Goal: Task Accomplishment & Management: Complete application form

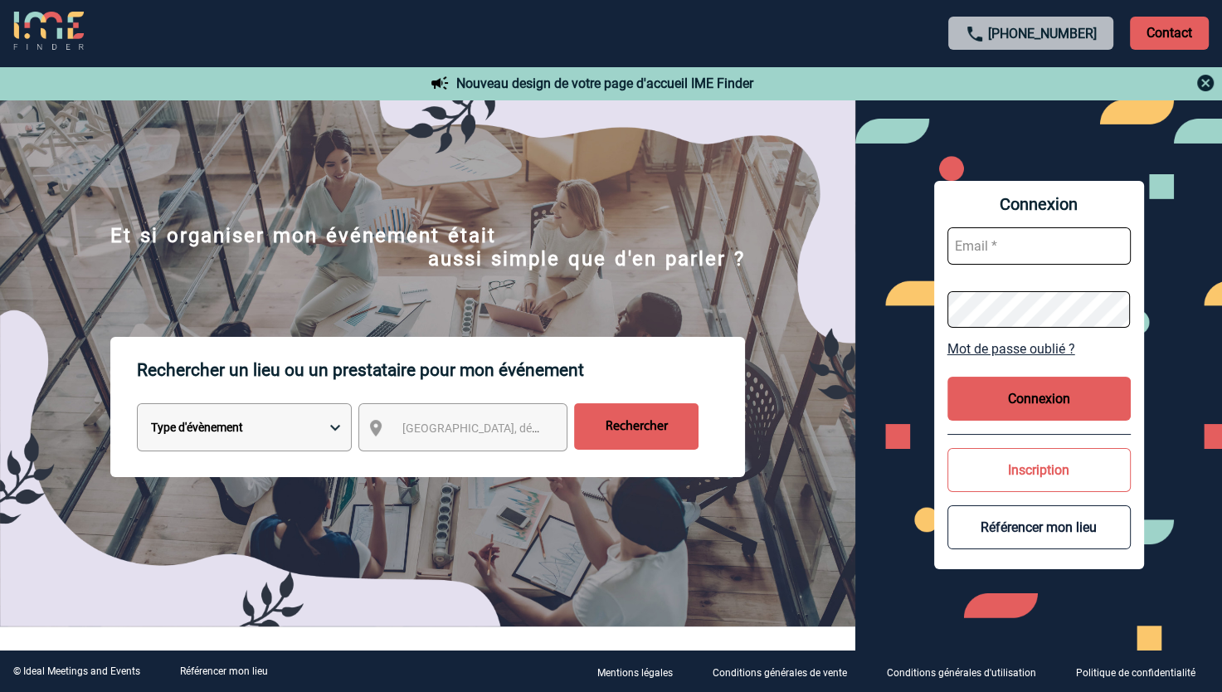
click at [1015, 252] on input "text" at bounding box center [1039, 245] width 183 height 37
type input "[PERSON_NAME][EMAIL_ADDRESS][DOMAIN_NAME]"
click at [834, 363] on div "Rechercher un lieu ou un prestataire pour mon événement Type d'évènement Sémina…" at bounding box center [428, 482] width 856 height 290
click at [1032, 398] on button "Connexion" at bounding box center [1039, 399] width 183 height 44
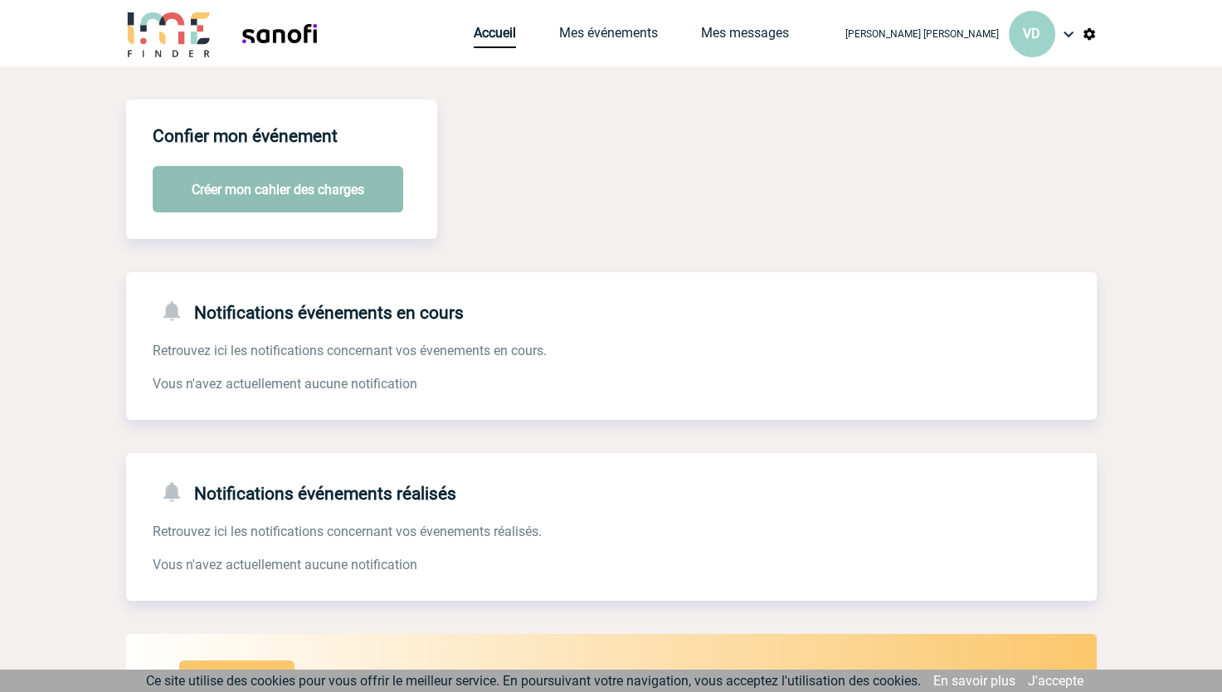
click at [272, 188] on button "Créer mon cahier des charges" at bounding box center [278, 189] width 251 height 46
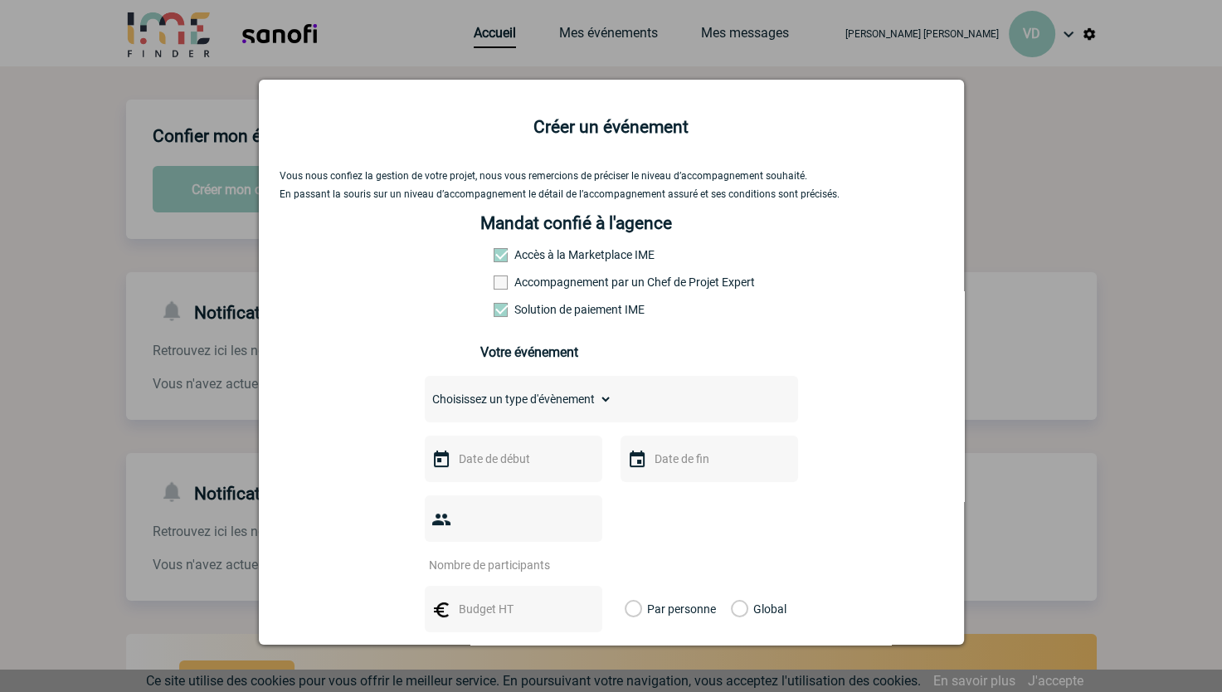
click at [494, 261] on span at bounding box center [501, 255] width 14 height 14
click at [514, 411] on select "Choisissez un type d'évènement Séminaire avec nuitée Séminaire sans nuitée Repa…" at bounding box center [519, 399] width 188 height 23
select select "3"
click at [425, 393] on select "Choisissez un type d'évènement Séminaire avec nuitée Séminaire sans nuitée Repa…" at bounding box center [519, 399] width 188 height 23
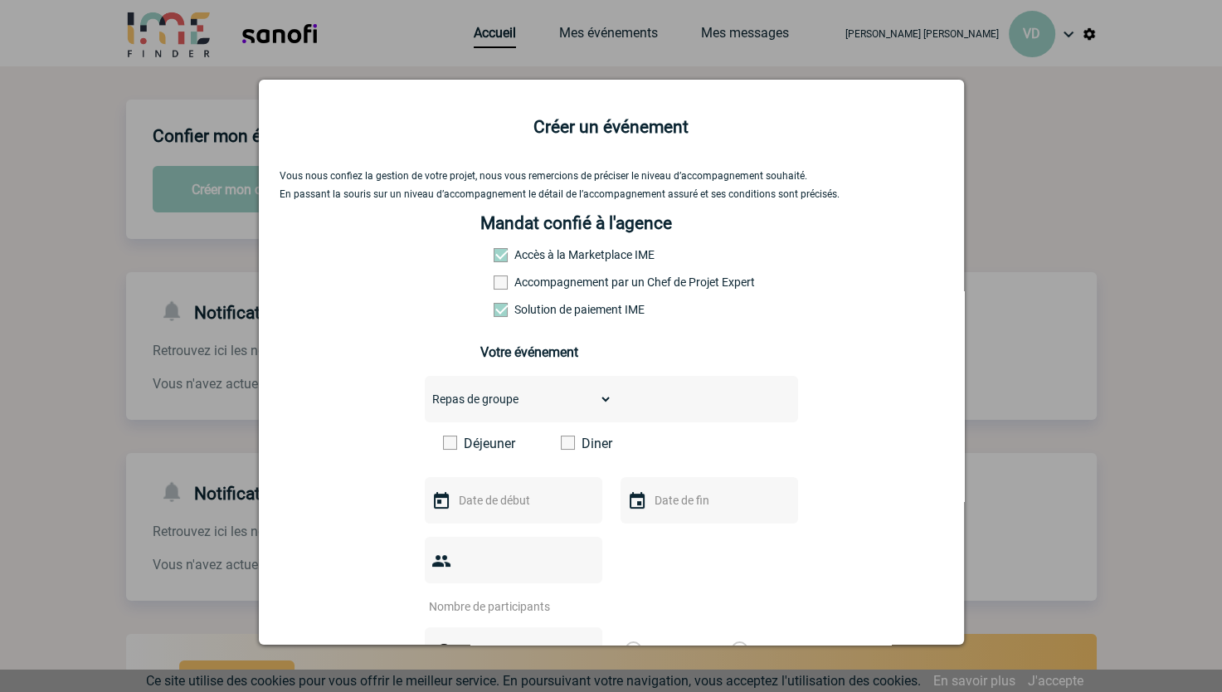
click at [561, 444] on span at bounding box center [568, 443] width 14 height 14
click at [0, 0] on input "Diner" at bounding box center [0, 0] width 0 height 0
click at [511, 510] on input "text" at bounding box center [512, 501] width 115 height 22
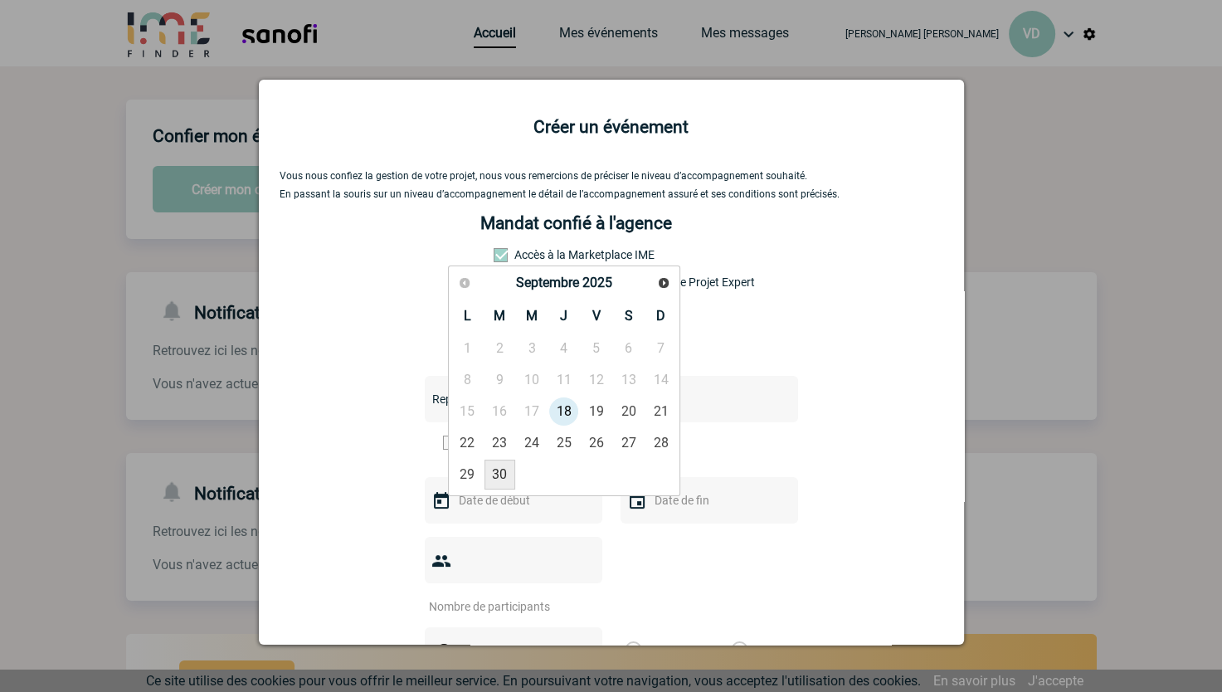
click at [503, 476] on link "30" at bounding box center [500, 475] width 31 height 30
type input "30-09-2025"
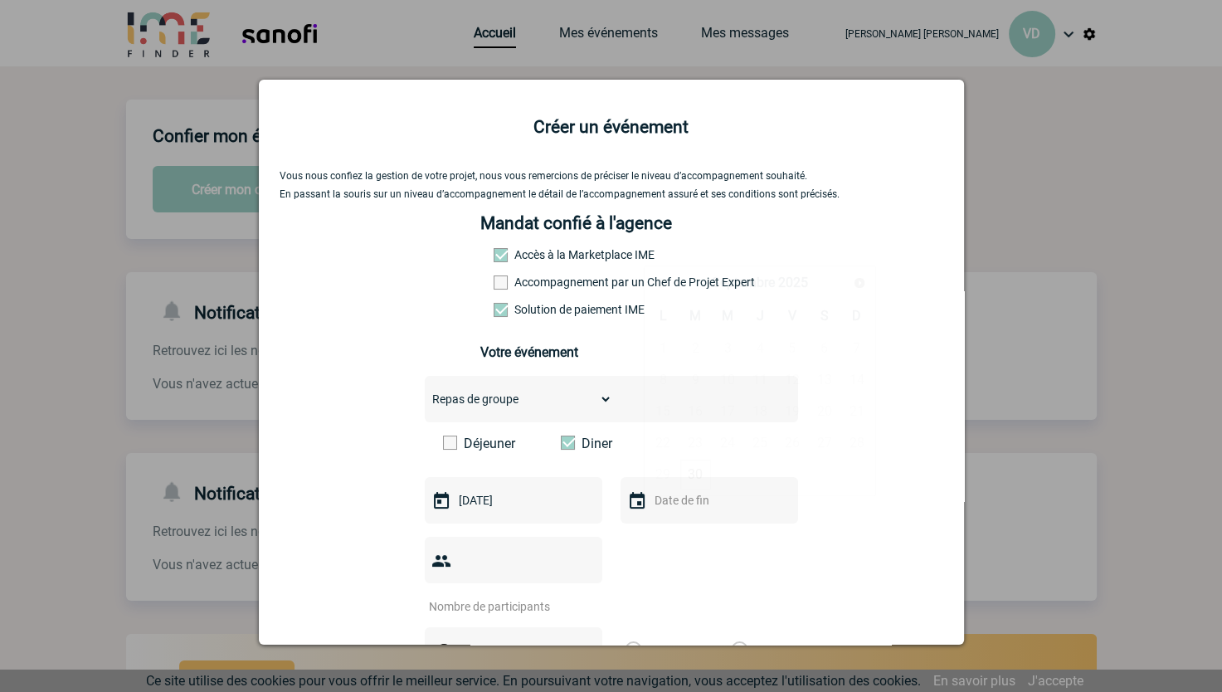
click at [684, 503] on input "text" at bounding box center [708, 501] width 115 height 22
click at [690, 479] on link "30" at bounding box center [695, 475] width 31 height 30
type input "30-09-2025"
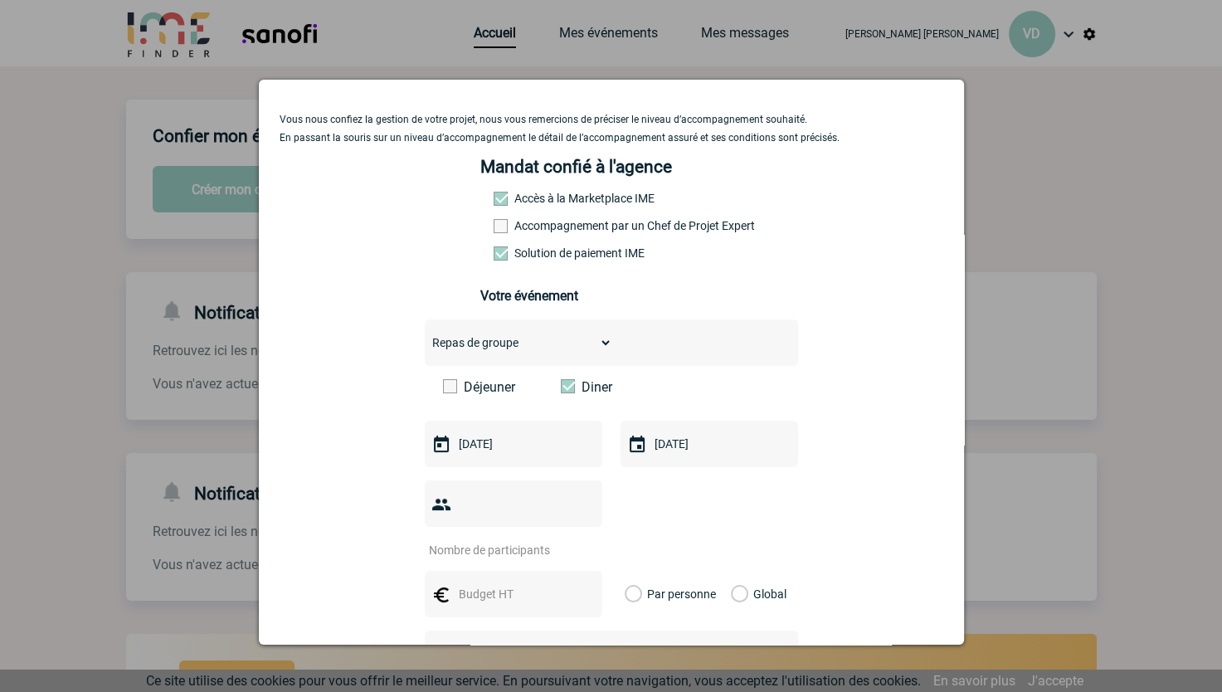
scroll to position [166, 0]
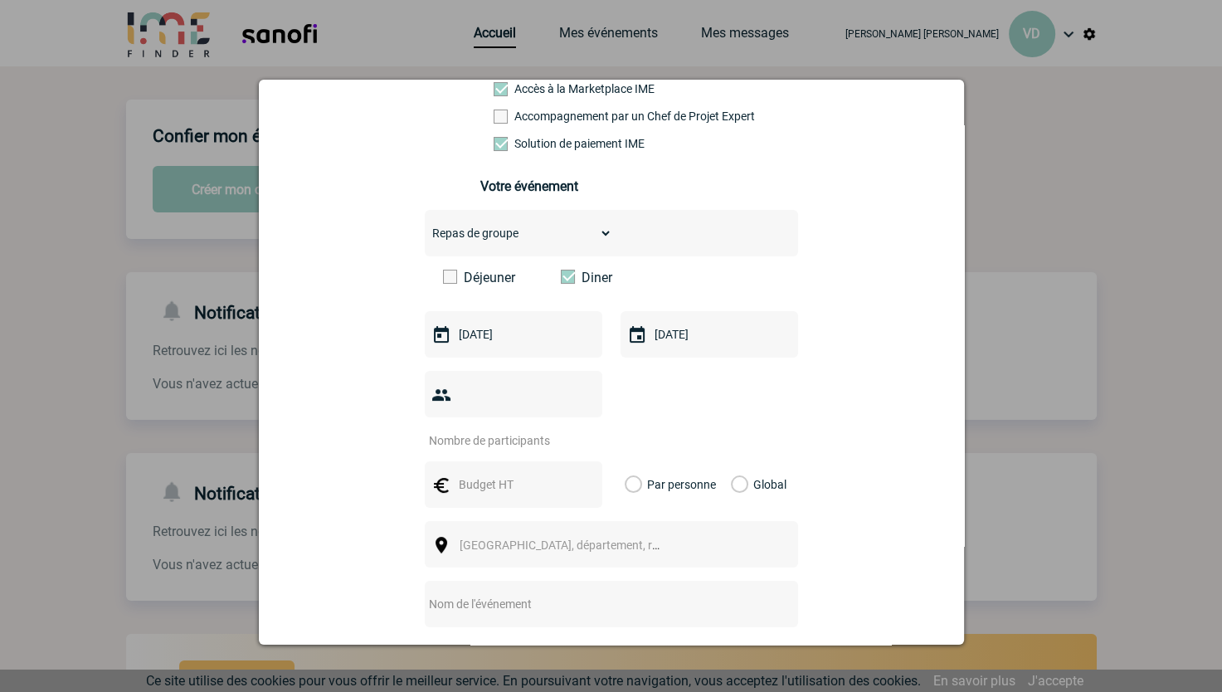
click at [521, 430] on input "number" at bounding box center [503, 441] width 156 height 22
type input "40"
click at [690, 417] on div "40" at bounding box center [611, 409] width 373 height 77
click at [543, 474] on input "text" at bounding box center [512, 485] width 115 height 22
type input "3000"
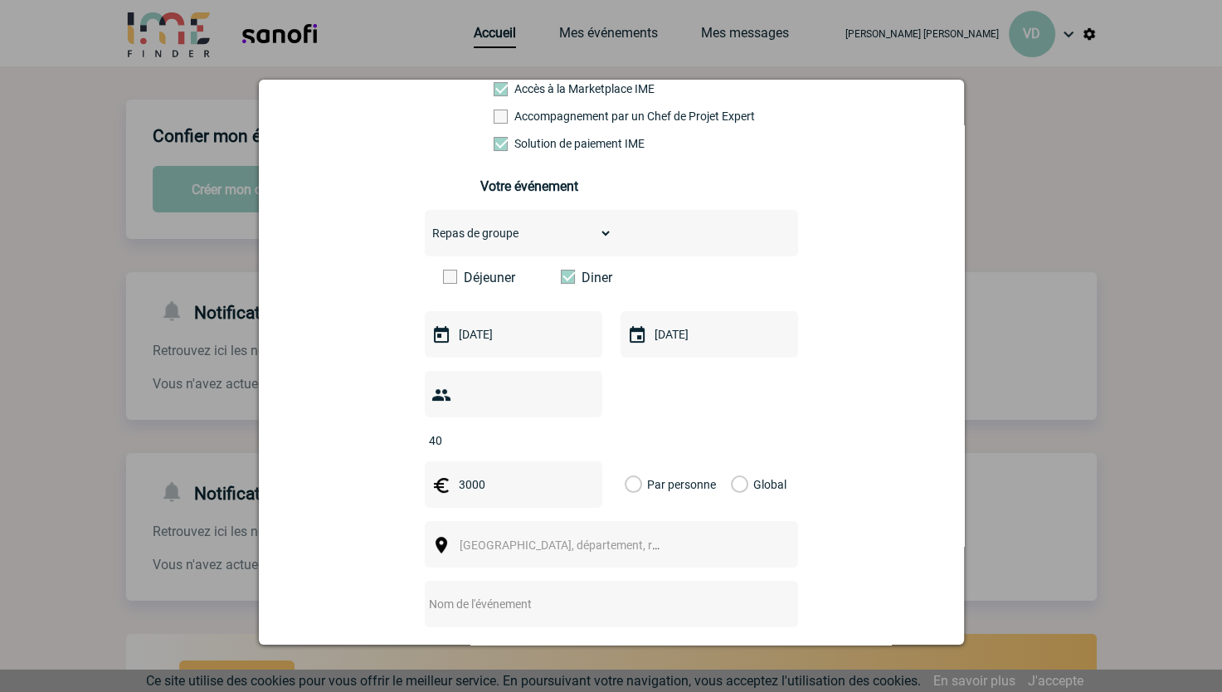
type input "VCDS LT Day out"
drag, startPoint x: 504, startPoint y: 461, endPoint x: 393, endPoint y: 455, distance: 110.5
click at [393, 455] on div "Vous nous confiez la gestion de votre projet, nous vous remercions de préciser …" at bounding box center [612, 403] width 664 height 798
type input "2500"
click at [731, 461] on label "Global" at bounding box center [736, 484] width 11 height 46
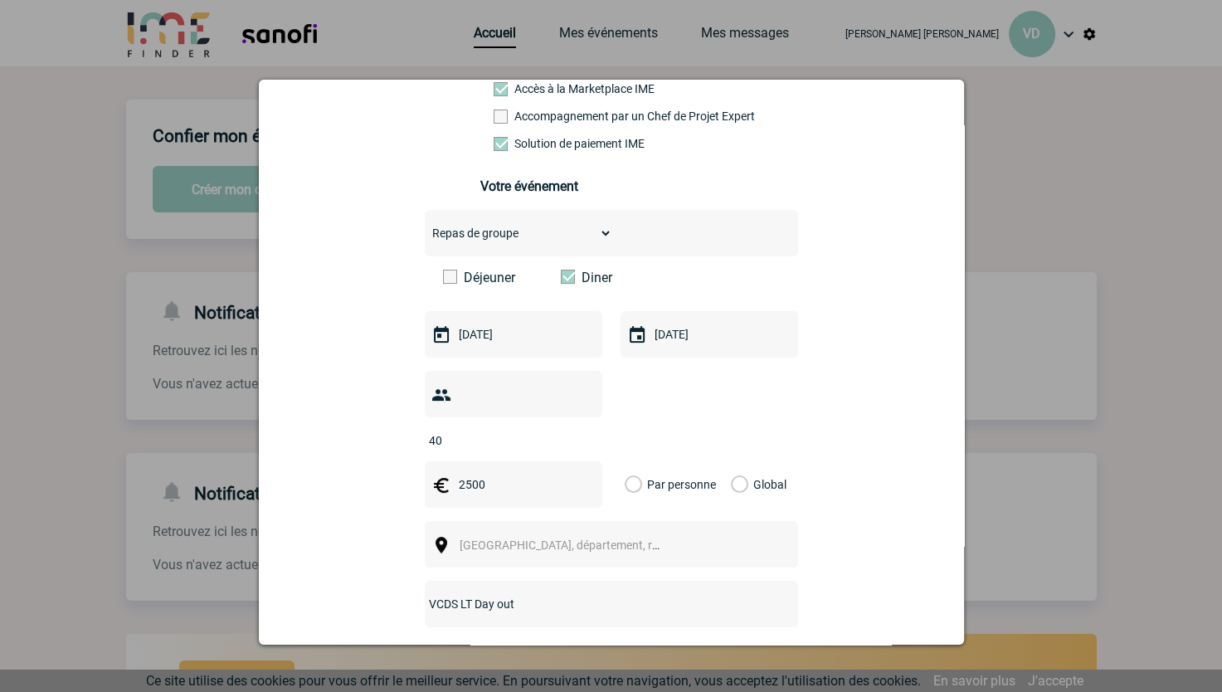
click at [0, 0] on input "Global" at bounding box center [0, 0] width 0 height 0
click at [568, 539] on span "[GEOGRAPHIC_DATA], département, région..." at bounding box center [575, 545] width 231 height 13
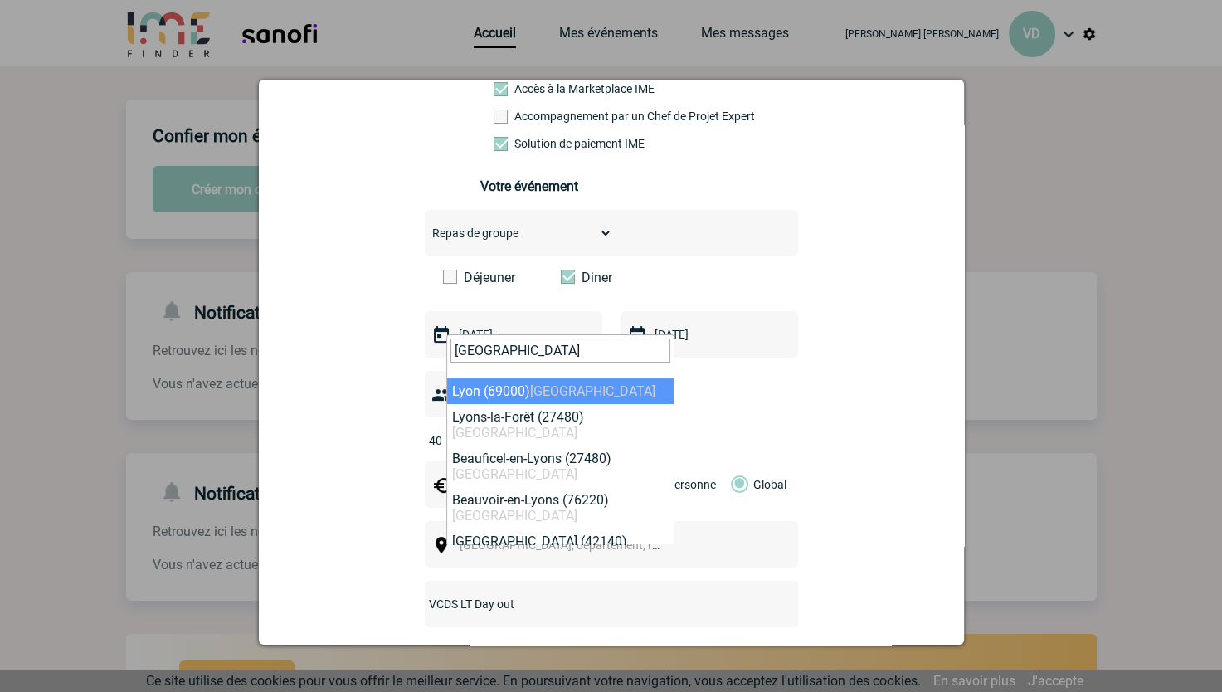
type input "Lyon"
select select "36544"
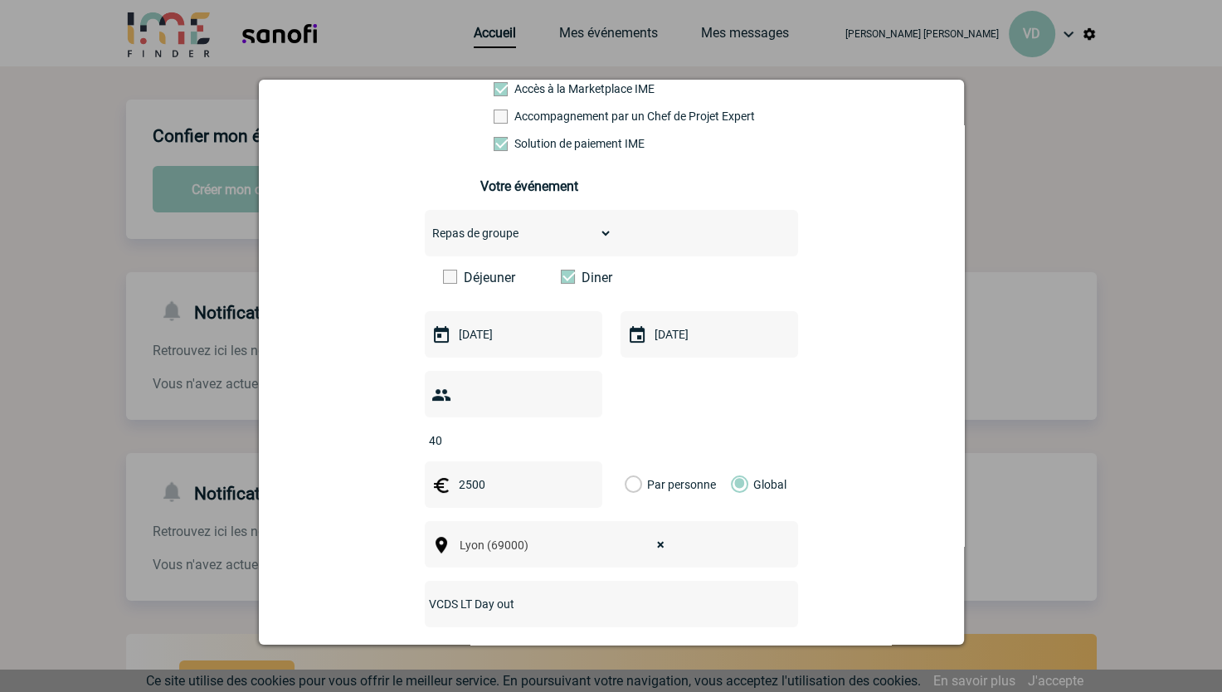
drag, startPoint x: 521, startPoint y: 578, endPoint x: 461, endPoint y: 568, distance: 61.4
click at [452, 593] on input "VCDS LT Day out" at bounding box center [589, 604] width 329 height 22
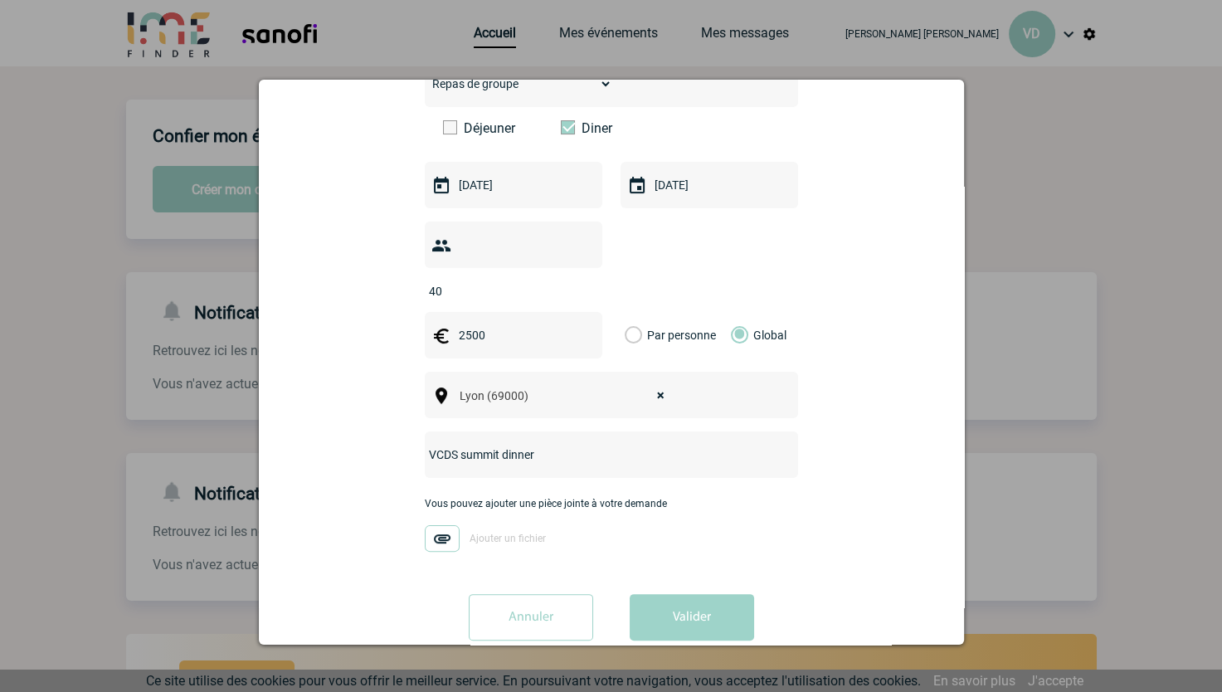
scroll to position [323, 0]
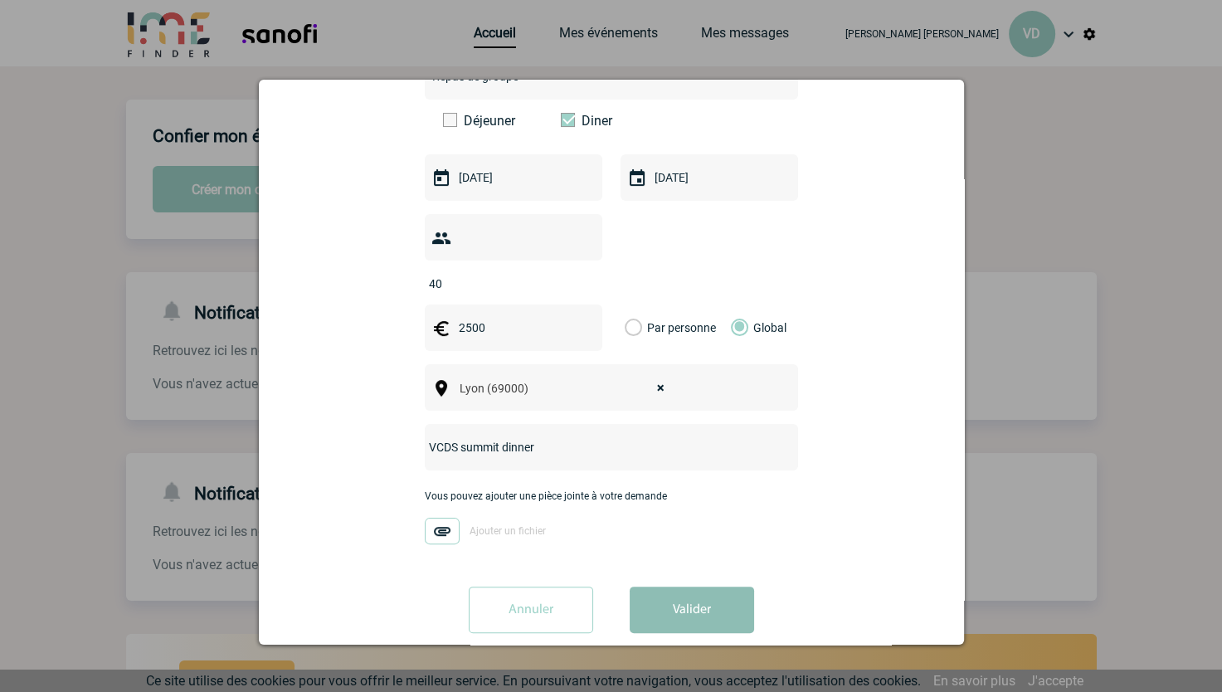
type input "VCDS summit dinner"
click at [661, 587] on button "Valider" at bounding box center [692, 610] width 124 height 46
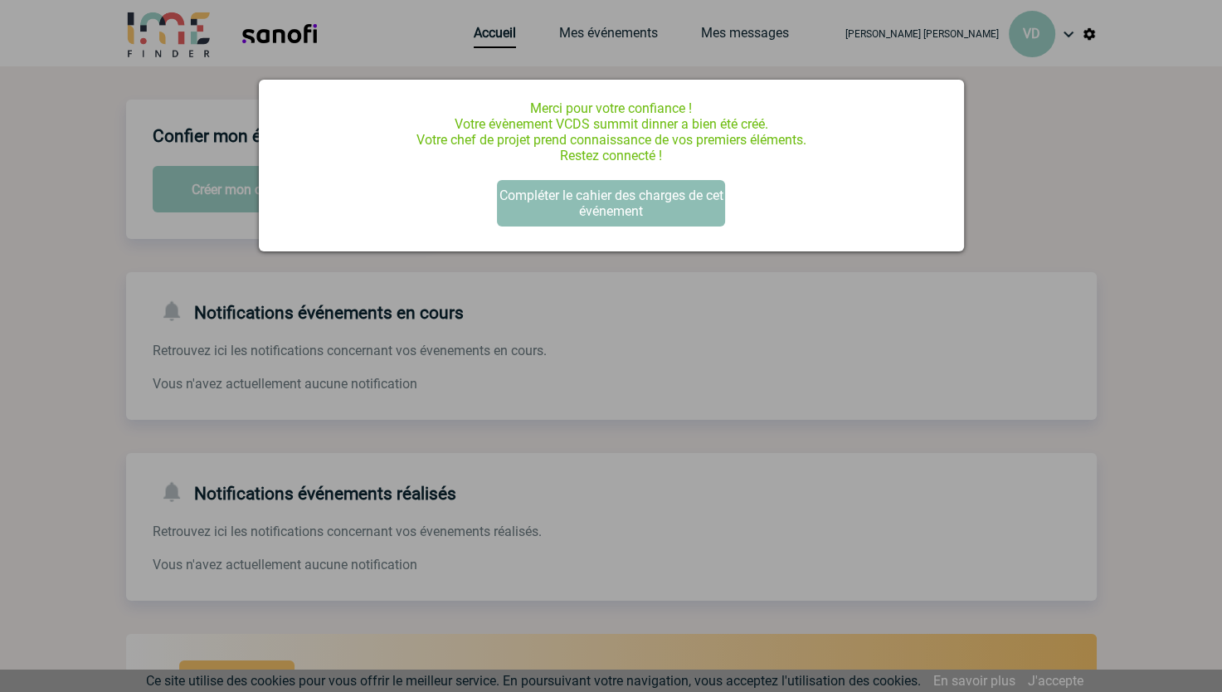
click at [586, 201] on button "Compléter le cahier des charges de cet événement" at bounding box center [611, 203] width 228 height 46
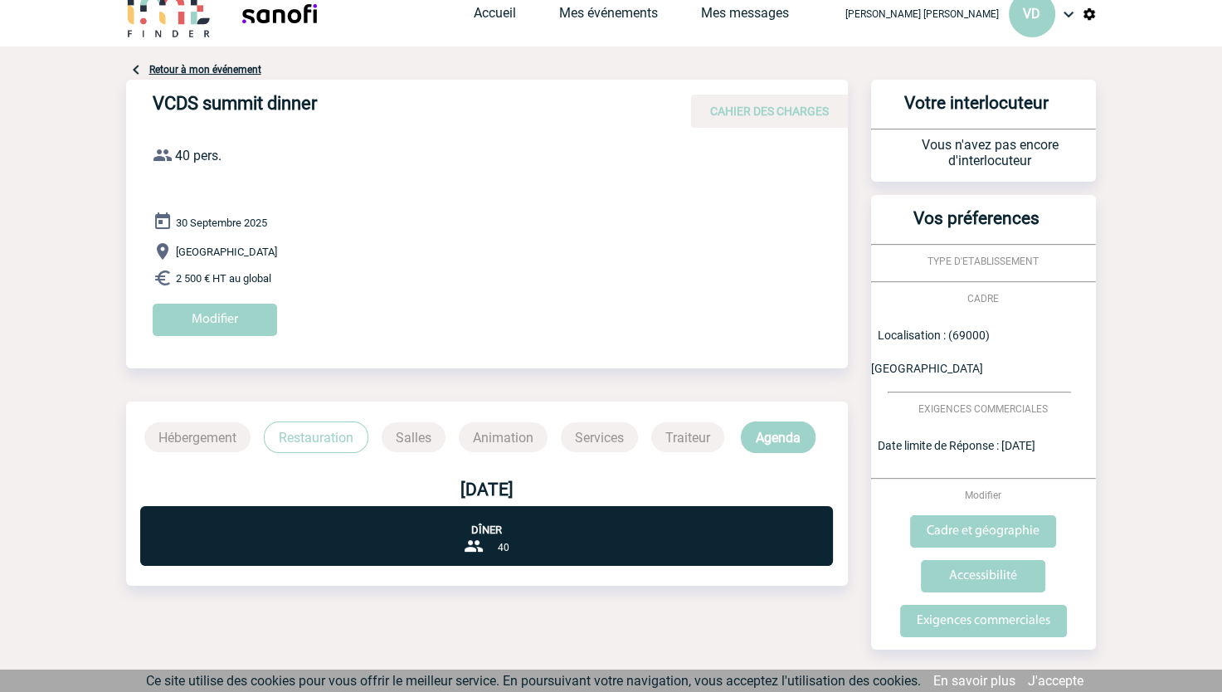
scroll to position [23, 0]
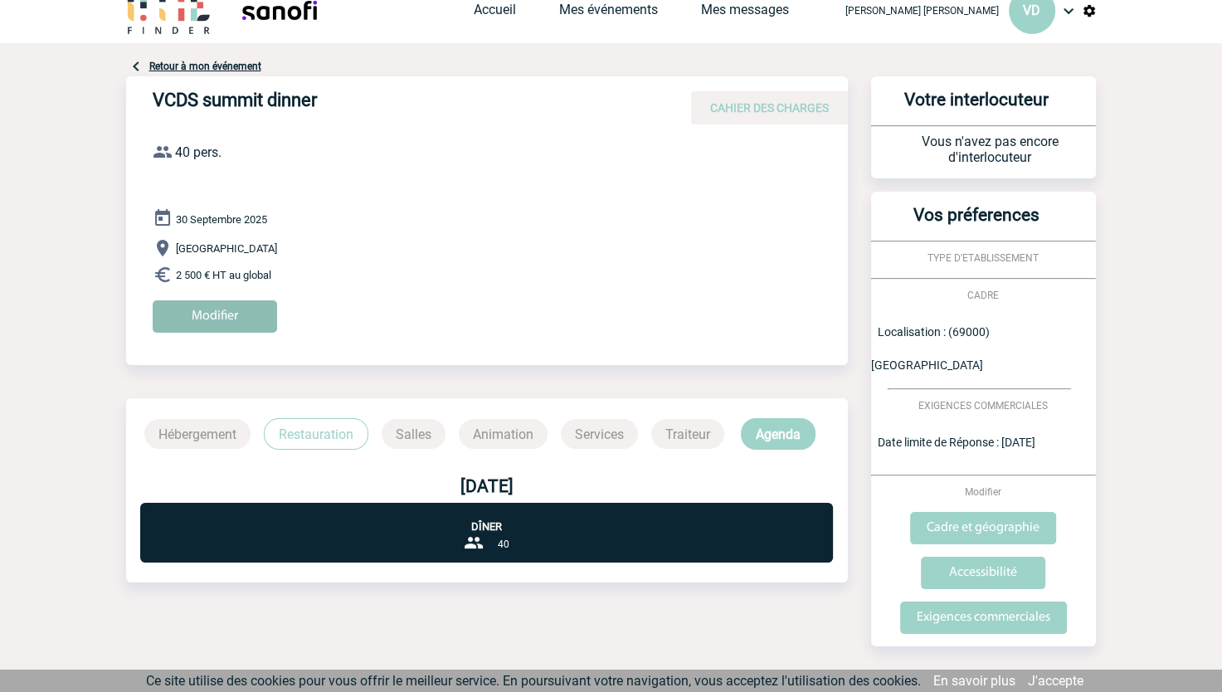
click at [219, 316] on input "Modifier" at bounding box center [215, 316] width 124 height 32
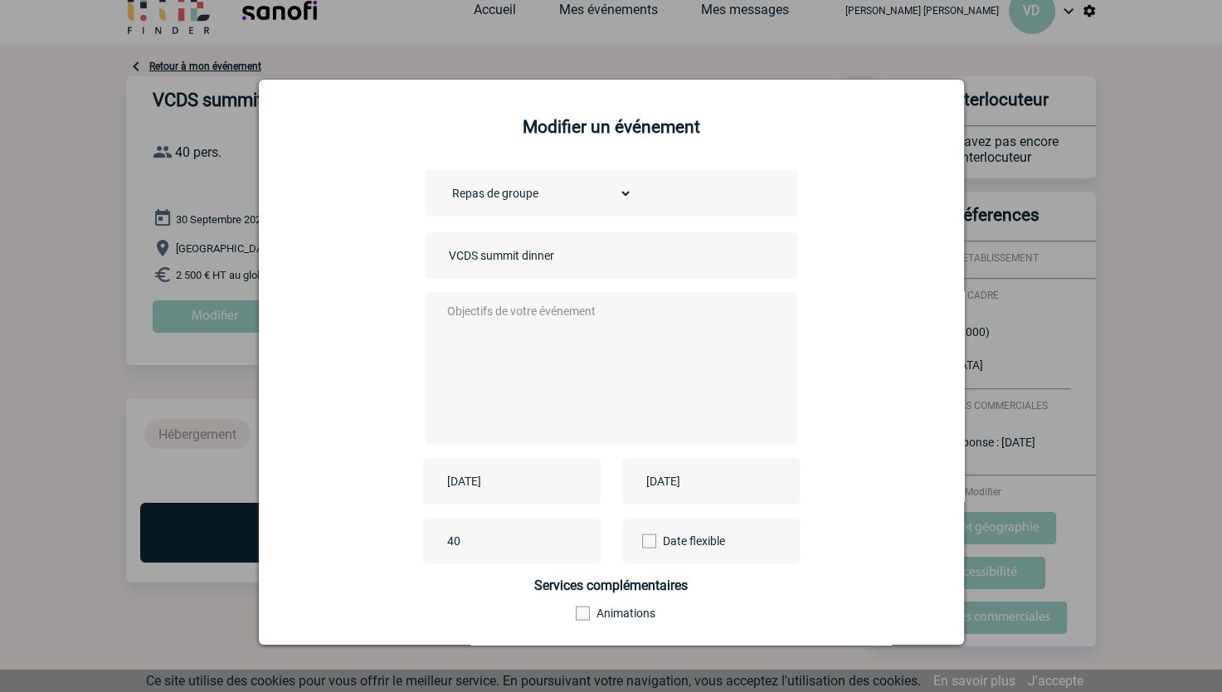
click at [542, 327] on textarea at bounding box center [607, 366] width 328 height 133
click at [468, 312] on textarea "Style room top - plutot à la cité internationale ou allentours (Opera)" at bounding box center [607, 366] width 328 height 133
click at [515, 314] on textarea "Style room top - plutot à la cité internationale ou allentours (Opera)" at bounding box center [607, 366] width 328 height 133
drag, startPoint x: 458, startPoint y: 328, endPoint x: 451, endPoint y: 342, distance: 15.6
click at [451, 342] on textarea "Style room top pas de repas assis mais un aperitif dinatoire - plutot à la cité…" at bounding box center [607, 366] width 328 height 133
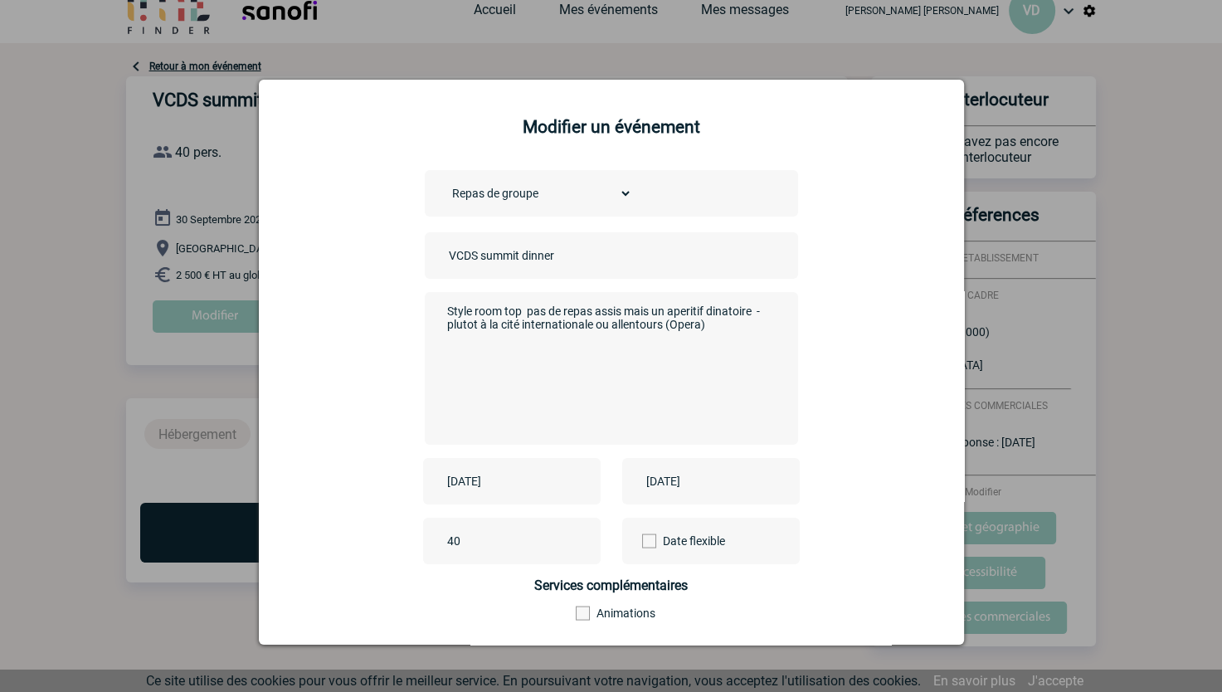
drag, startPoint x: 473, startPoint y: 330, endPoint x: 417, endPoint y: 323, distance: 56.9
click at [417, 323] on div "Choisissez un type d'évènement Séminaire avec nuitée Séminaire sans nuitée Repa…" at bounding box center [612, 415] width 664 height 491
drag, startPoint x: 603, startPoint y: 329, endPoint x: 622, endPoint y: 327, distance: 19.2
click at [606, 329] on textarea "Style room top pas de repas assis mais un aperitif dinatoire - proche de la cit…" at bounding box center [607, 366] width 328 height 133
drag, startPoint x: 724, startPoint y: 327, endPoint x: 617, endPoint y: 355, distance: 109.9
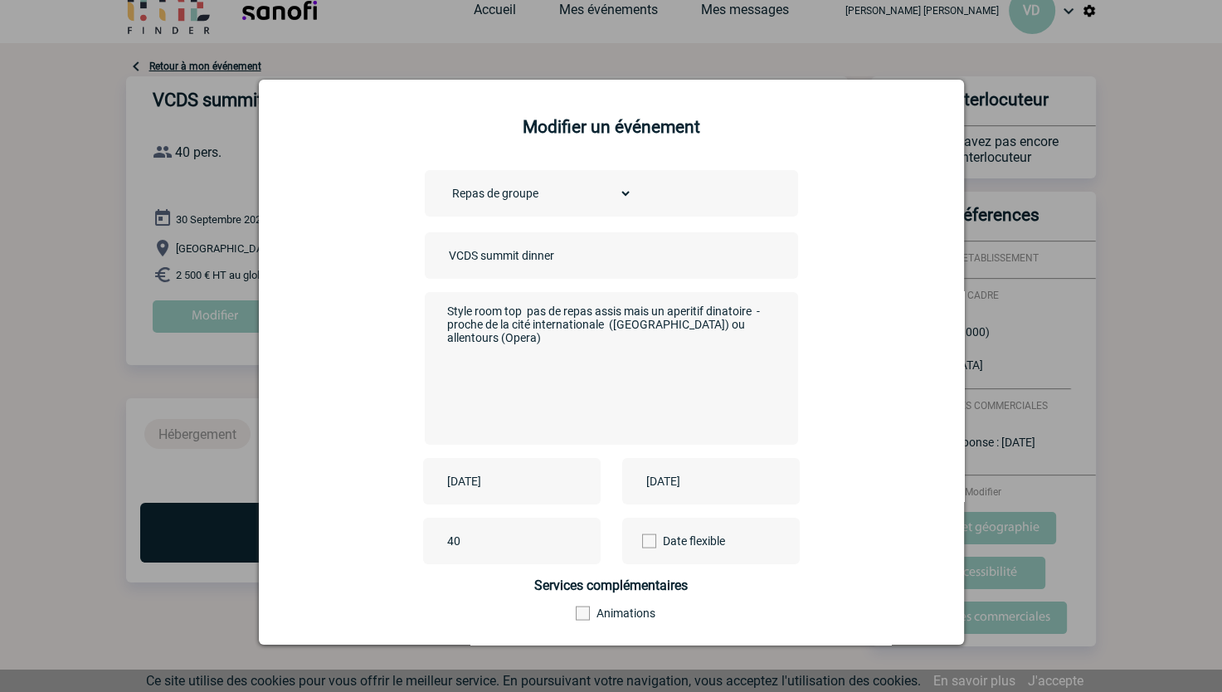
click at [620, 356] on textarea "Style room top pas de repas assis mais un aperitif dinatoire - proche de la cit…" at bounding box center [607, 366] width 328 height 133
click at [588, 344] on textarea "Style room top pas de repas assis mais un aperitif dinatoire - proche de la cit…" at bounding box center [607, 366] width 328 height 133
drag, startPoint x: 444, startPoint y: 344, endPoint x: 523, endPoint y: 340, distance: 78.9
click at [447, 344] on textarea "Style room top pas de repas assis mais un aperitif dinatoire - proche de la cit…" at bounding box center [607, 366] width 328 height 133
click at [655, 341] on textarea "Style room top pas de repas assis mais un aperitif dinatoire - proche de la cit…" at bounding box center [607, 366] width 328 height 133
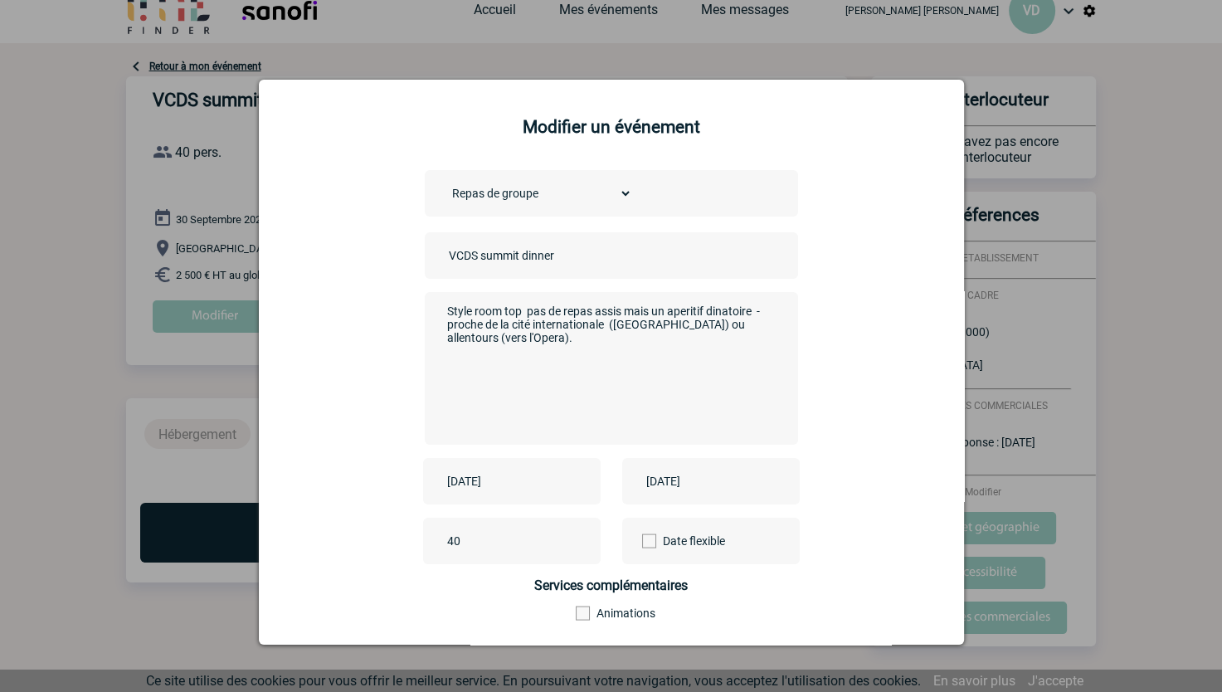
click at [485, 314] on textarea "Style room top pas de repas assis mais un aperitif dinatoire - proche de la cit…" at bounding box center [607, 366] width 328 height 133
click at [509, 314] on textarea "Style roof top pas de repas assis mais un aperitif dinatoire - proche de la cit…" at bounding box center [607, 366] width 328 height 133
click at [754, 334] on textarea "Style roof top - aperitif dinatoire - proche de la cité internationale (Parc Te…" at bounding box center [607, 366] width 328 height 133
click at [568, 347] on textarea "Style roof top - aperitif dinatoire - proche de la cité internationale (Parc Te…" at bounding box center [607, 366] width 328 height 133
click at [714, 348] on textarea "Style roof top - aperitif dinatoire - proche de la cité internationale (Parc Te…" at bounding box center [607, 366] width 328 height 133
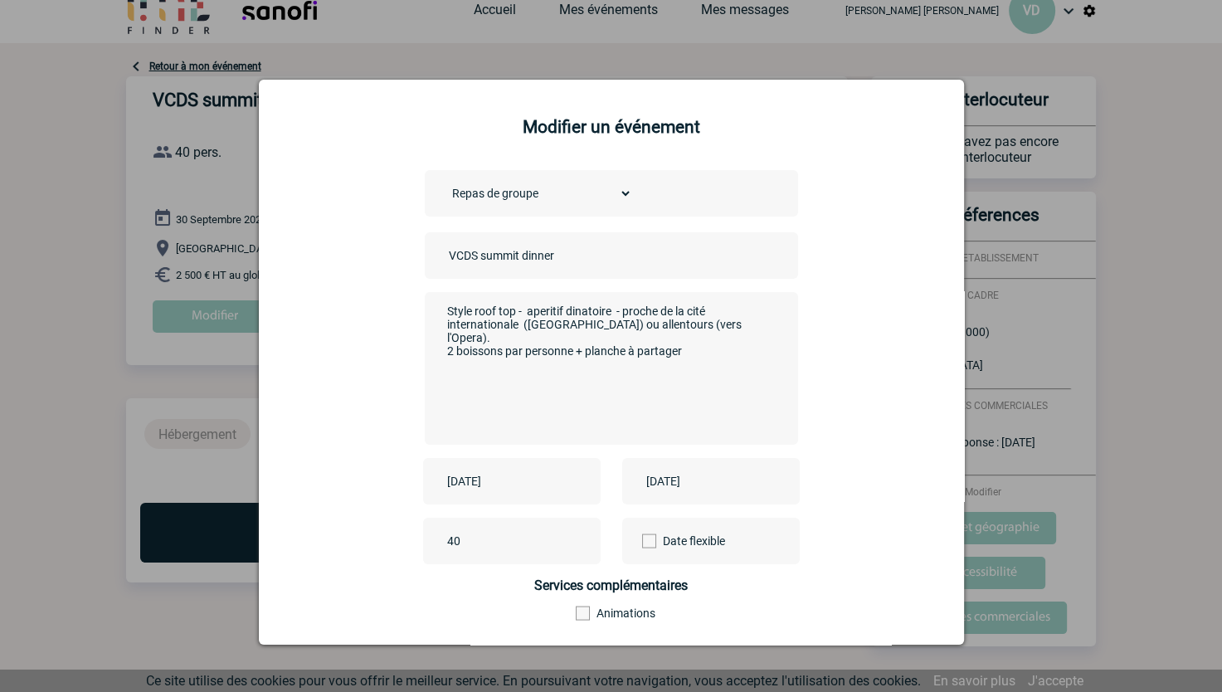
click at [512, 312] on textarea "Style roof top - aperitif dinatoire - proche de la cité internationale (Parc Te…" at bounding box center [607, 366] width 328 height 133
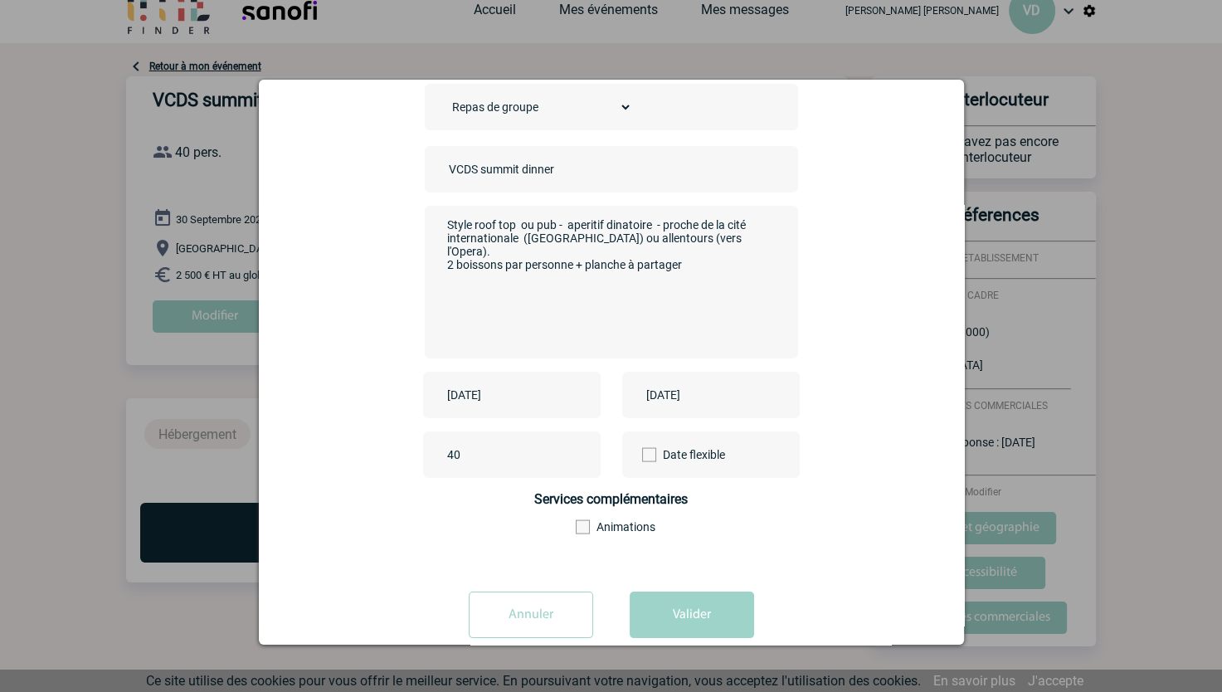
scroll to position [119, 0]
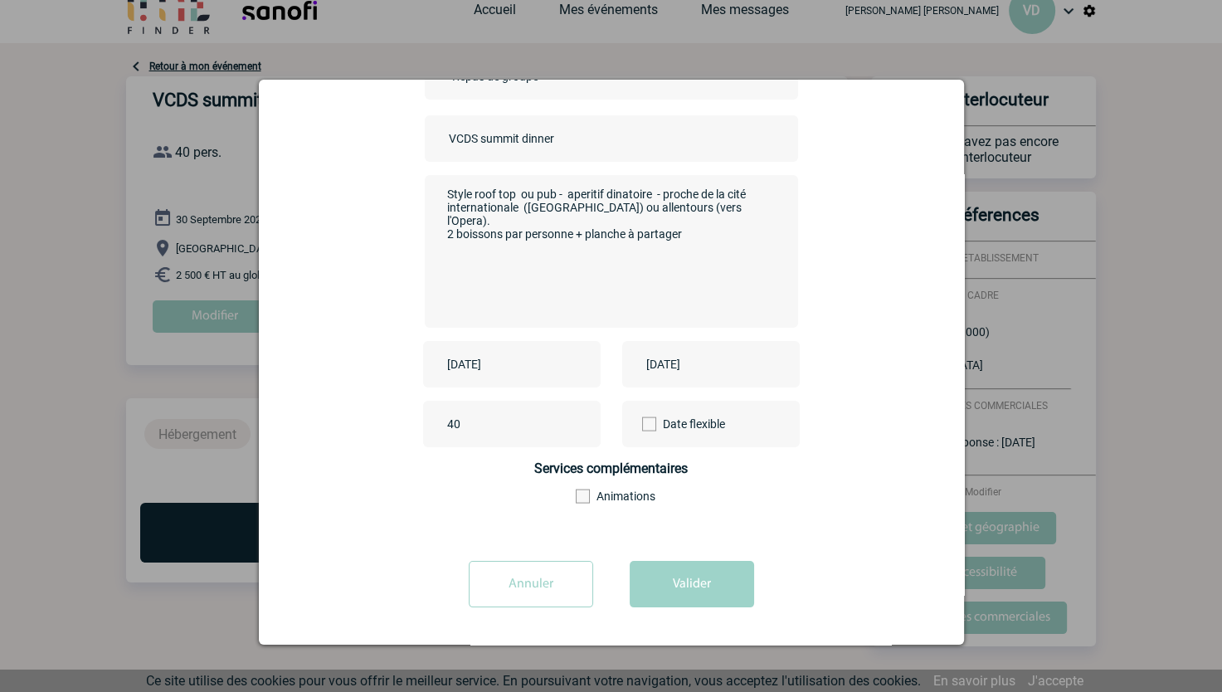
click at [706, 226] on textarea "Style roof top ou pub - aperitif dinatoire - proche de la cité internationale (…" at bounding box center [607, 249] width 328 height 133
type textarea "Style roof top ou pub - aperitif dinatoire - proche de la cité internationale (…"
click at [699, 582] on button "Valider" at bounding box center [692, 584] width 124 height 46
